Goal: Navigation & Orientation: Find specific page/section

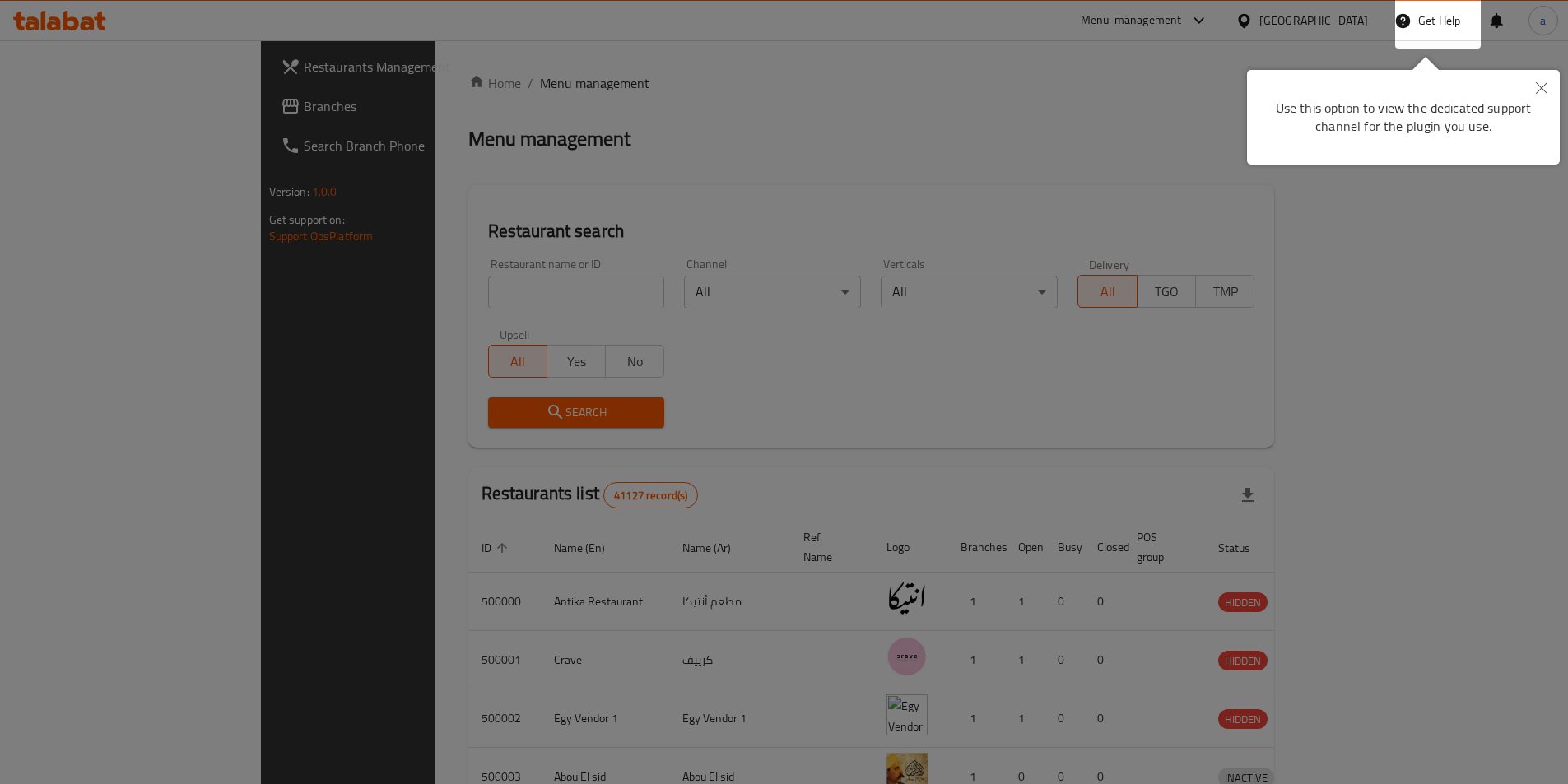
drag, startPoint x: 0, startPoint y: 0, endPoint x: 1453, endPoint y: 79, distance: 1455.1
click at [1538, 84] on icon "Close" at bounding box center [1541, 88] width 12 height 12
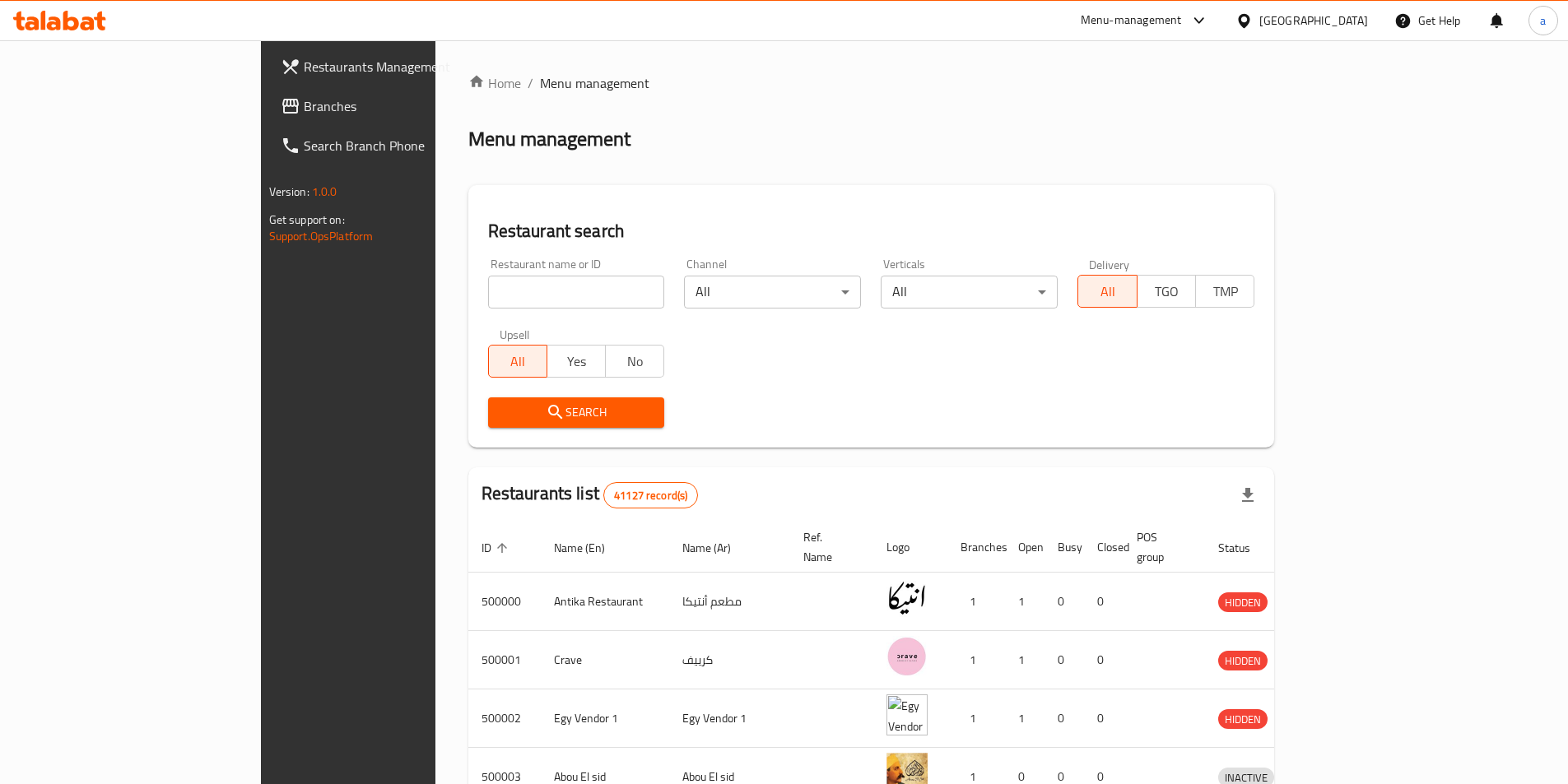
click at [1350, 23] on div "[GEOGRAPHIC_DATA]" at bounding box center [1314, 21] width 109 height 18
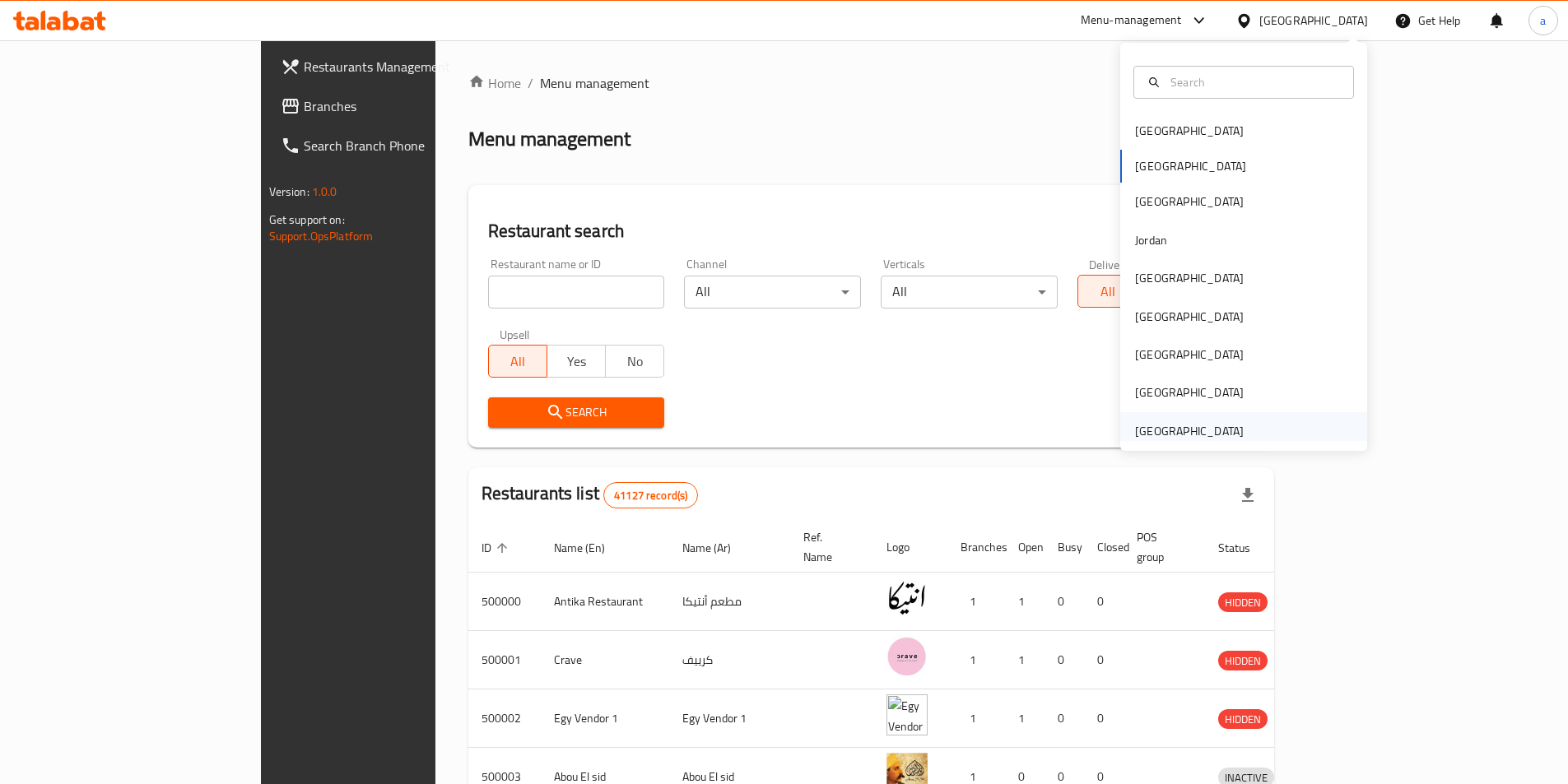
click at [1194, 431] on div "[GEOGRAPHIC_DATA]" at bounding box center [1189, 431] width 109 height 18
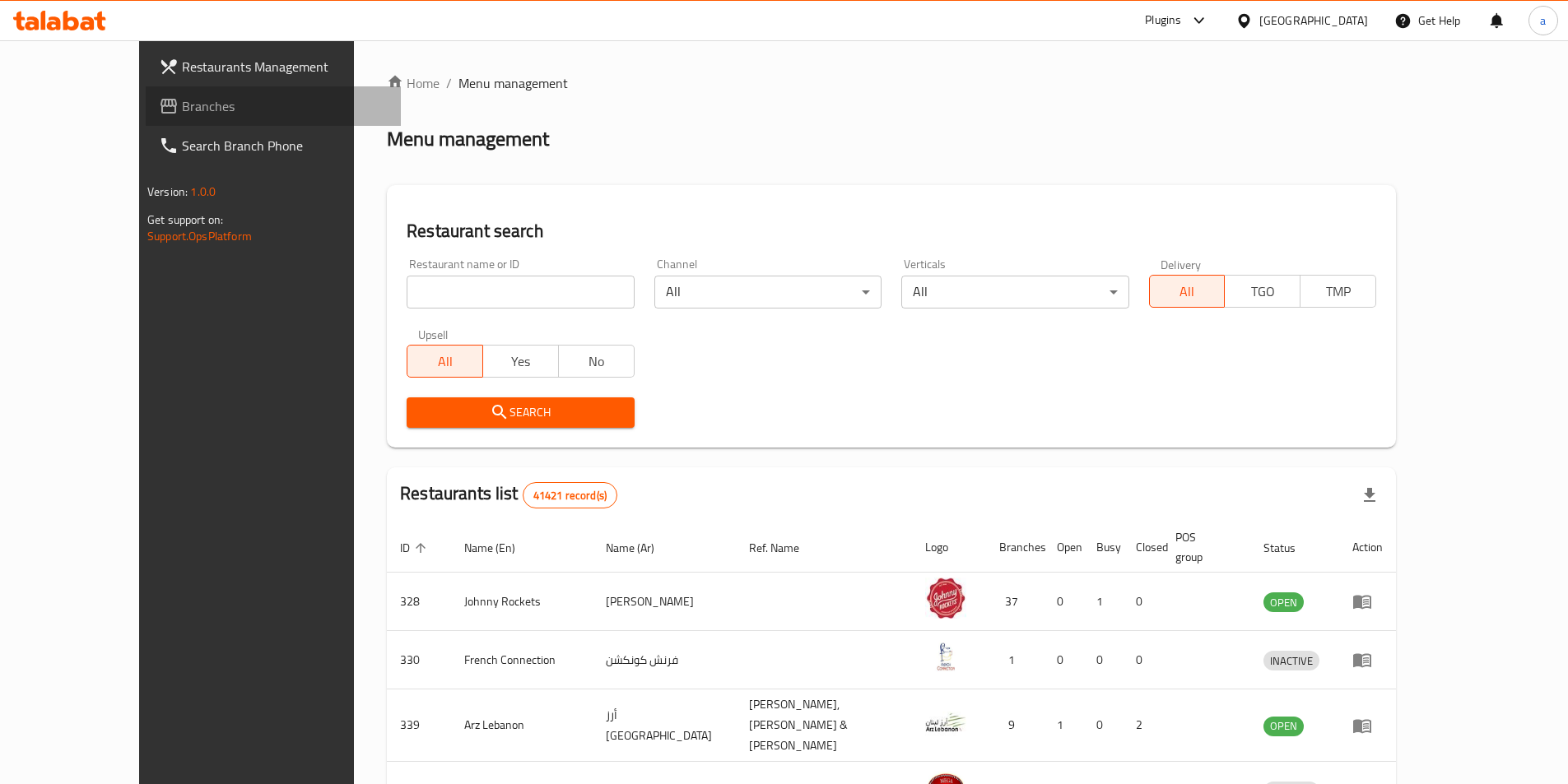
click at [182, 106] on span "Branches" at bounding box center [284, 106] width 205 height 20
